Goal: Check status: Check status

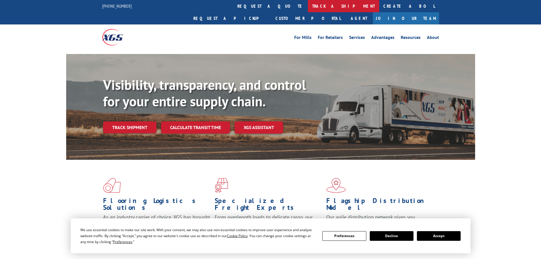
click at [308, 6] on link "track a shipment" at bounding box center [343, 6] width 71 height 12
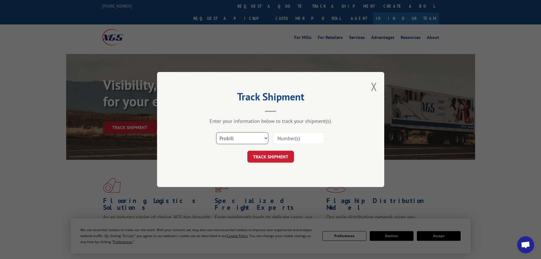
click at [254, 135] on select "Select category... Probill BOL PO" at bounding box center [242, 138] width 52 height 12
select select "po"
click at [216, 132] on select "Select category... Probill BOL PO" at bounding box center [242, 138] width 52 height 12
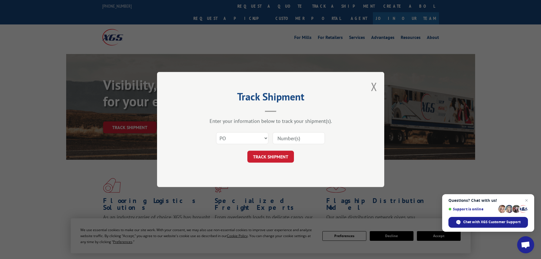
click at [290, 136] on input at bounding box center [299, 138] width 52 height 12
type input "38500091"
click at [248, 151] on button "TRACK SHIPMENT" at bounding box center [271, 157] width 47 height 12
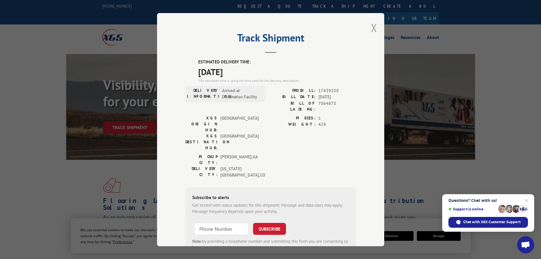
click at [371, 26] on button "Close modal" at bounding box center [374, 27] width 6 height 15
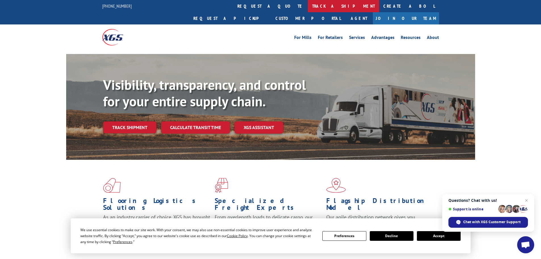
click at [308, 7] on link "track a shipment" at bounding box center [343, 6] width 71 height 12
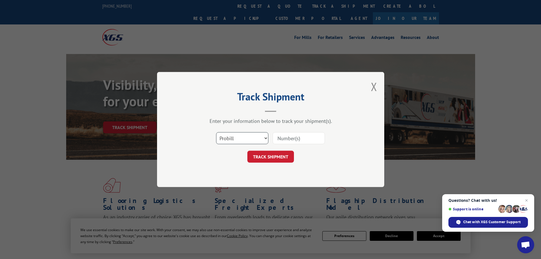
click at [238, 140] on select "Select category... Probill BOL PO" at bounding box center [242, 138] width 52 height 12
select select "po"
click at [216, 132] on select "Select category... Probill BOL PO" at bounding box center [242, 138] width 52 height 12
click at [282, 135] on input at bounding box center [299, 138] width 52 height 12
type input "38500098"
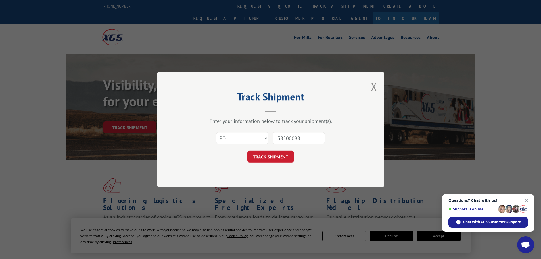
click at [248, 151] on button "TRACK SHIPMENT" at bounding box center [271, 157] width 47 height 12
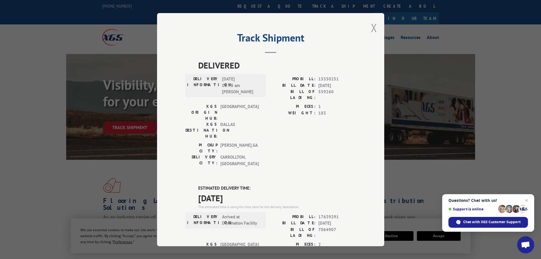
click at [371, 25] on button "Close modal" at bounding box center [374, 27] width 6 height 15
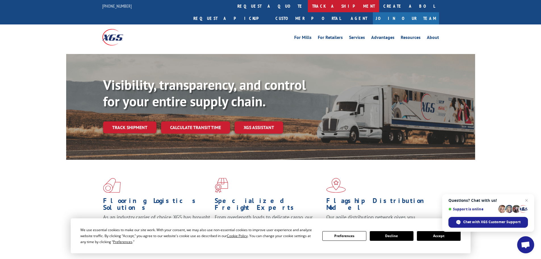
click at [308, 3] on link "track a shipment" at bounding box center [343, 6] width 71 height 12
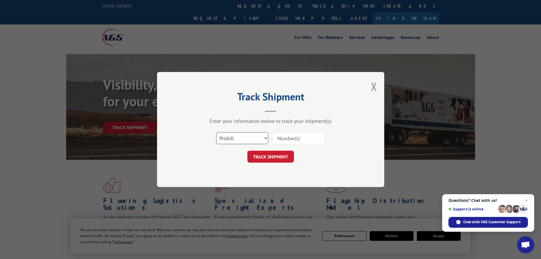
click at [232, 138] on select "Select category... Probill BOL PO" at bounding box center [242, 138] width 52 height 12
select select "po"
click at [216, 132] on select "Select category... Probill BOL PO" at bounding box center [242, 138] width 52 height 12
click at [280, 138] on input at bounding box center [299, 138] width 52 height 12
type input "38500089"
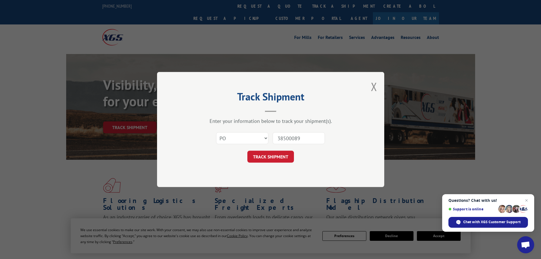
click button "TRACK SHIPMENT" at bounding box center [271, 157] width 47 height 12
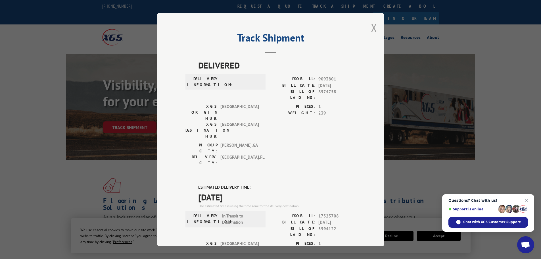
click at [371, 26] on button "Close modal" at bounding box center [374, 27] width 6 height 15
